Goal: Transaction & Acquisition: Book appointment/travel/reservation

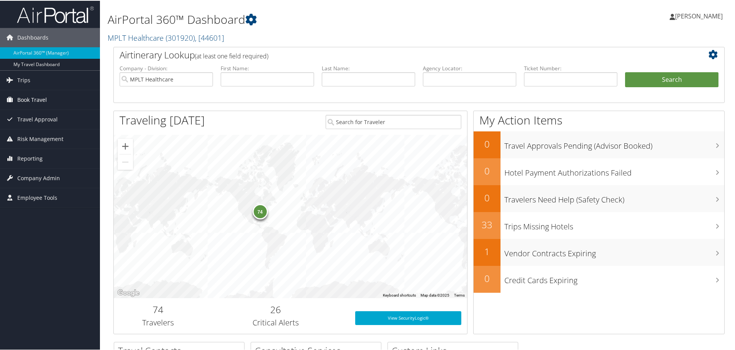
click at [19, 96] on span "Book Travel" at bounding box center [32, 99] width 30 height 19
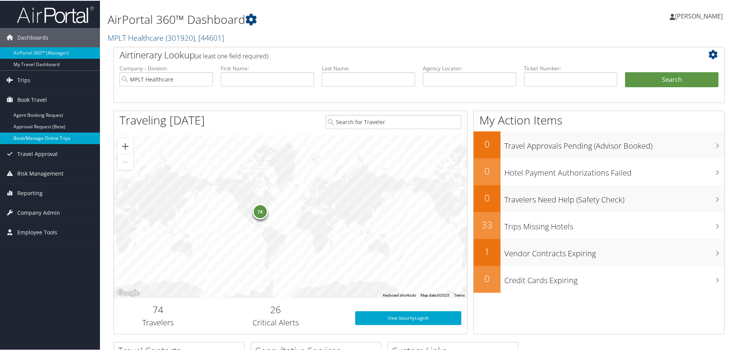
click at [22, 135] on link "Book/Manage Online Trips" at bounding box center [50, 138] width 100 height 12
